Goal: Task Accomplishment & Management: Manage account settings

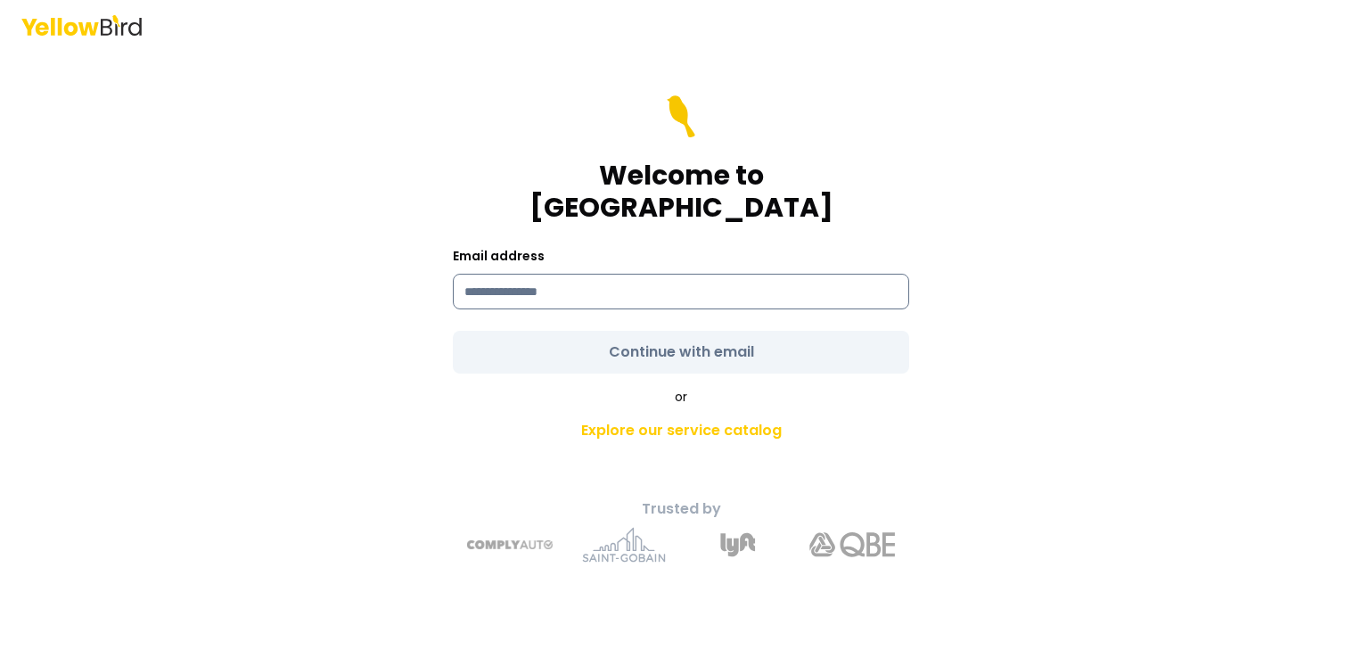
click at [605, 275] on input at bounding box center [681, 292] width 456 height 36
type input "**********"
drag, startPoint x: 953, startPoint y: 300, endPoint x: 940, endPoint y: 300, distance: 12.5
click at [954, 300] on div "**********" at bounding box center [681, 354] width 656 height 446
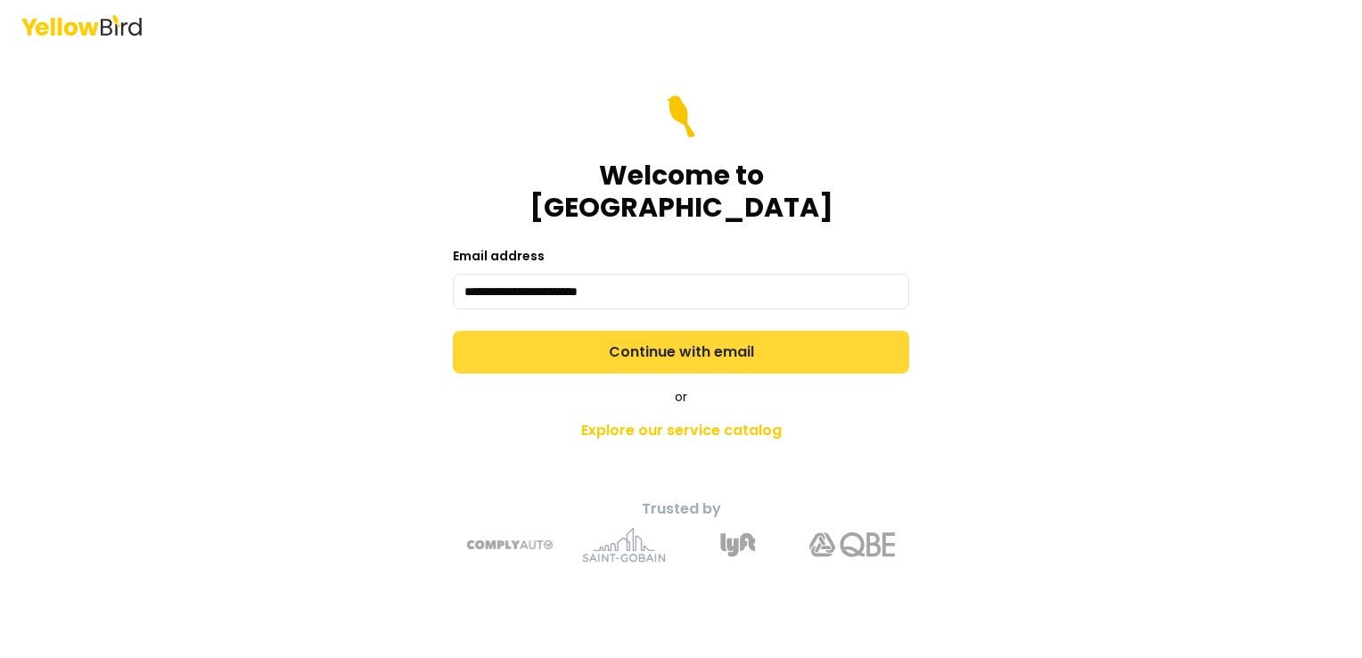
click at [727, 339] on button "Continue with email" at bounding box center [681, 352] width 456 height 43
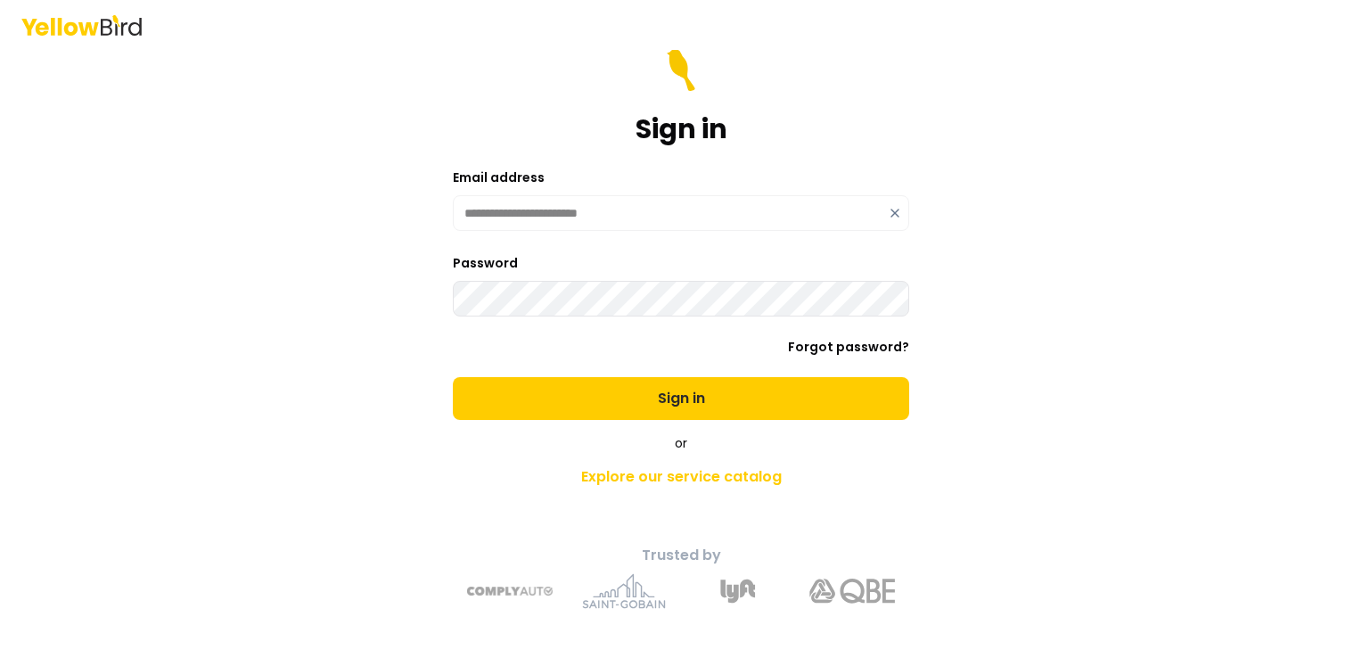
click at [453, 377] on button "Sign in" at bounding box center [681, 398] width 456 height 43
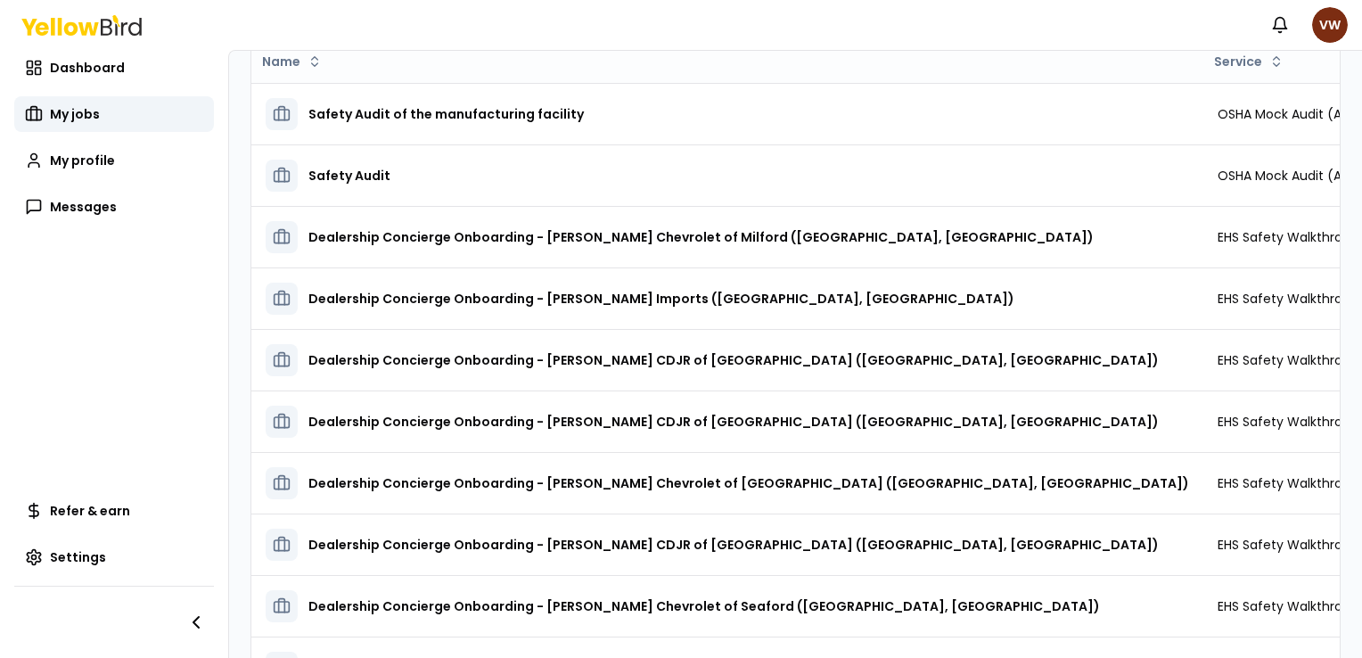
scroll to position [225, 0]
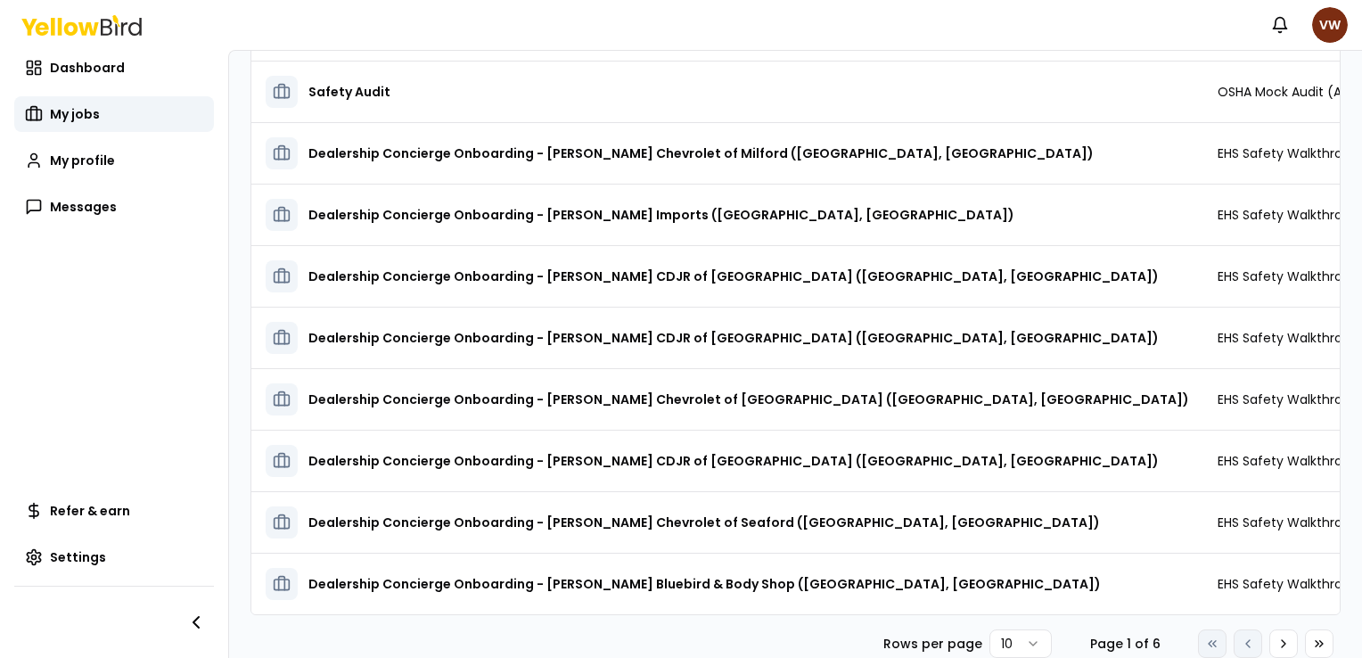
click at [1312, 643] on icon at bounding box center [1319, 643] width 14 height 14
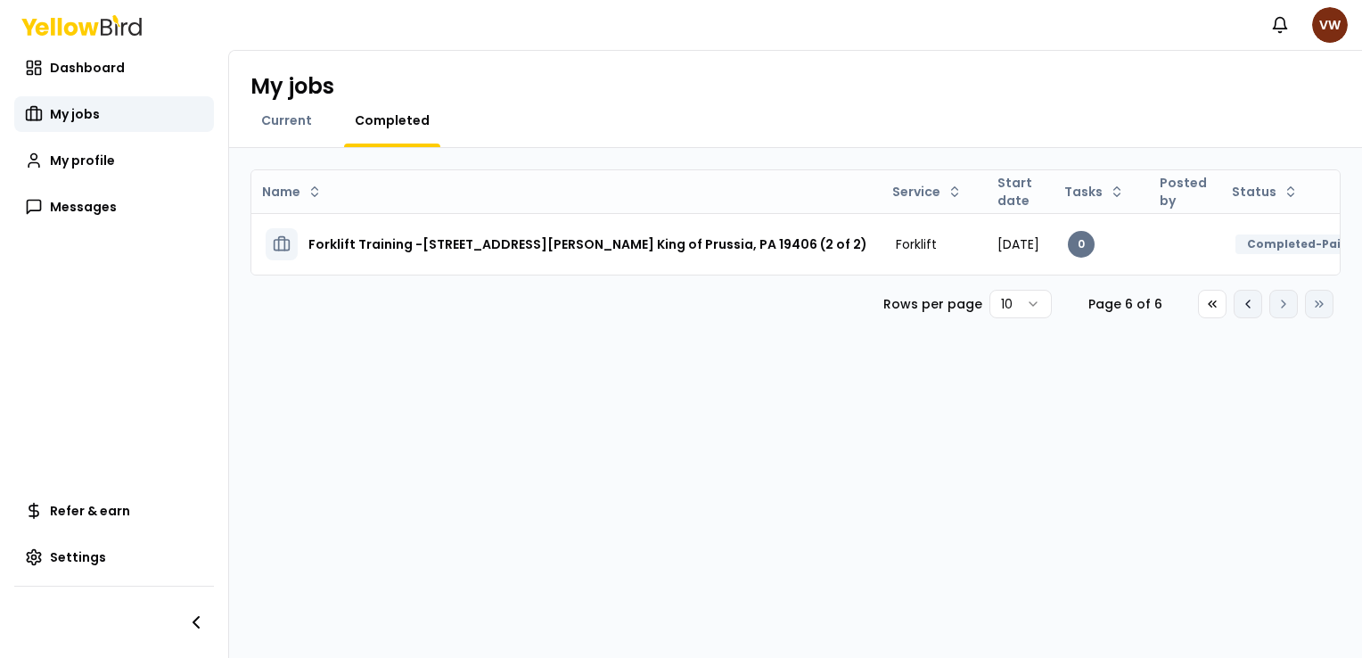
click at [1249, 311] on icon at bounding box center [1248, 304] width 14 height 14
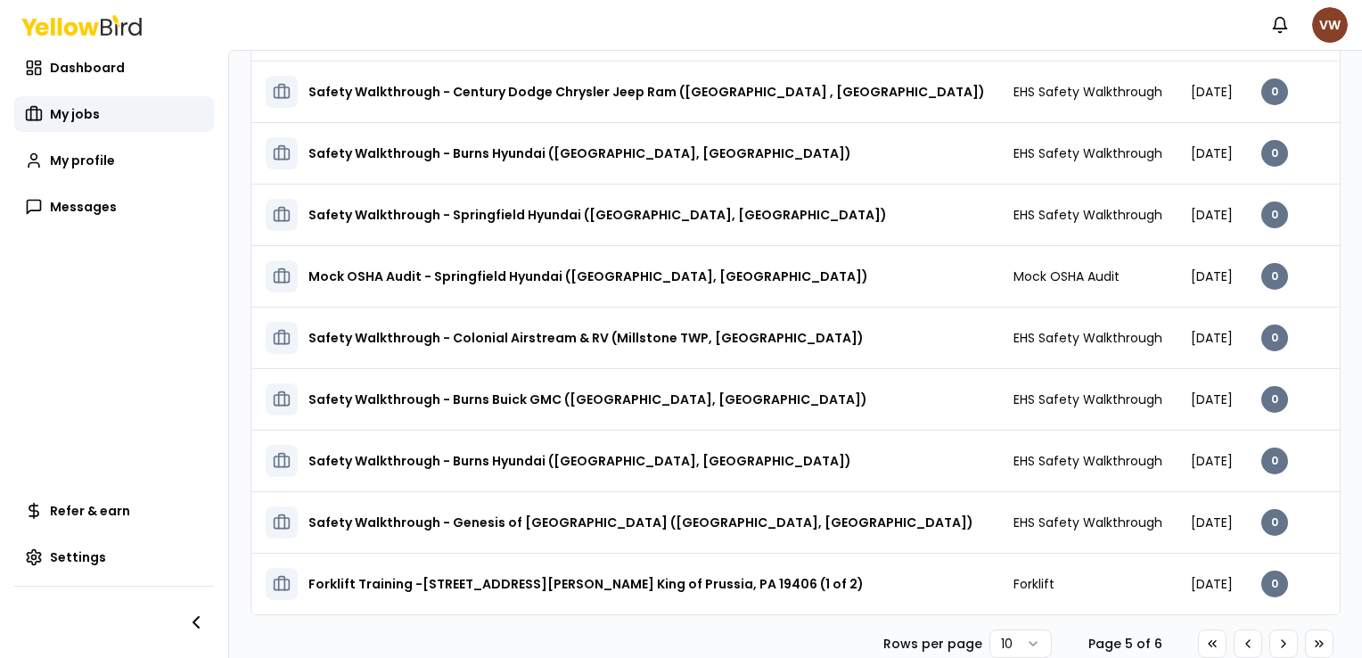
click at [1335, 26] on html "Notifications VW Dashboard My jobs My profile Messages Refer & earn Settings My…" at bounding box center [681, 329] width 1362 height 658
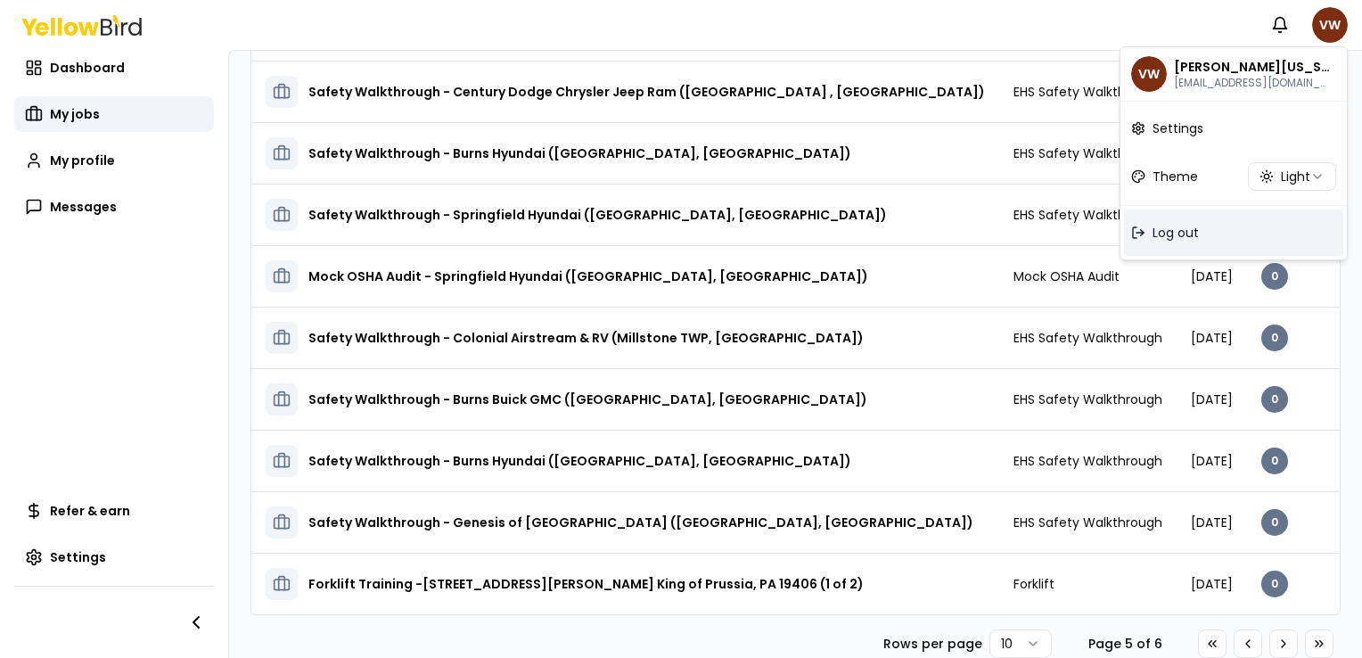
click at [1186, 234] on span "Log out" at bounding box center [1176, 233] width 46 height 18
